Goal: Navigation & Orientation: Go to known website

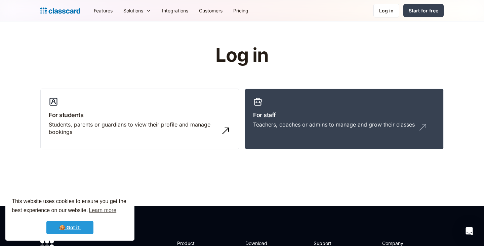
click at [67, 227] on link "🍪 Got it!" at bounding box center [69, 227] width 47 height 13
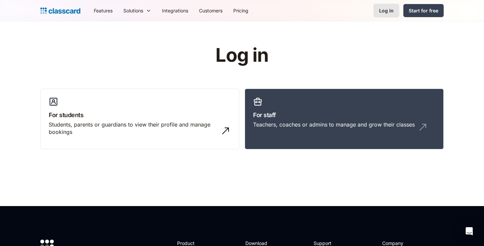
click at [388, 14] on div "Log in" at bounding box center [386, 10] width 14 height 7
click at [284, 108] on link "For staff Teachers, coaches or admins to manage and grow their classes" at bounding box center [344, 119] width 199 height 61
